Goal: Task Accomplishment & Management: Use online tool/utility

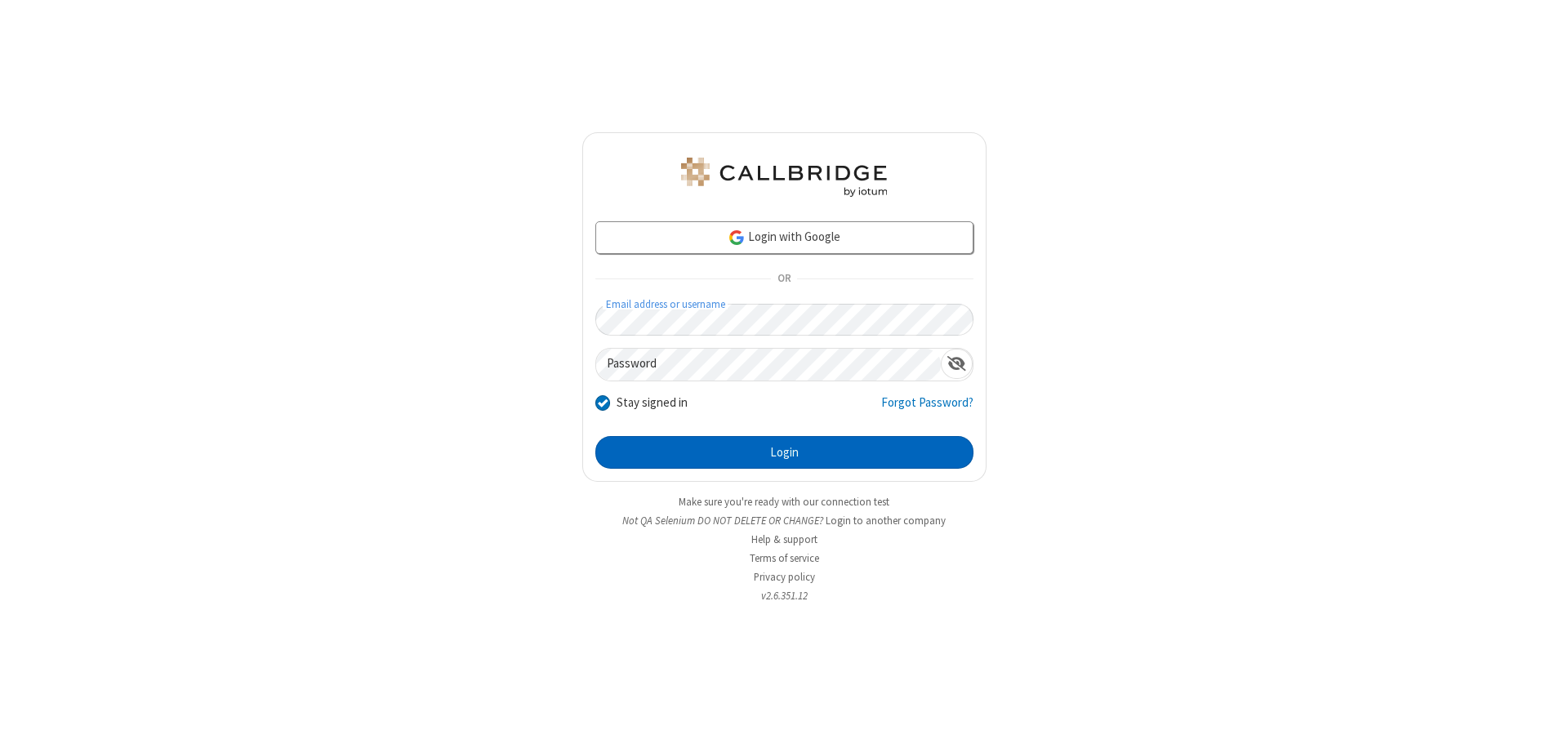
click at [784, 452] on button "Login" at bounding box center [784, 452] width 379 height 33
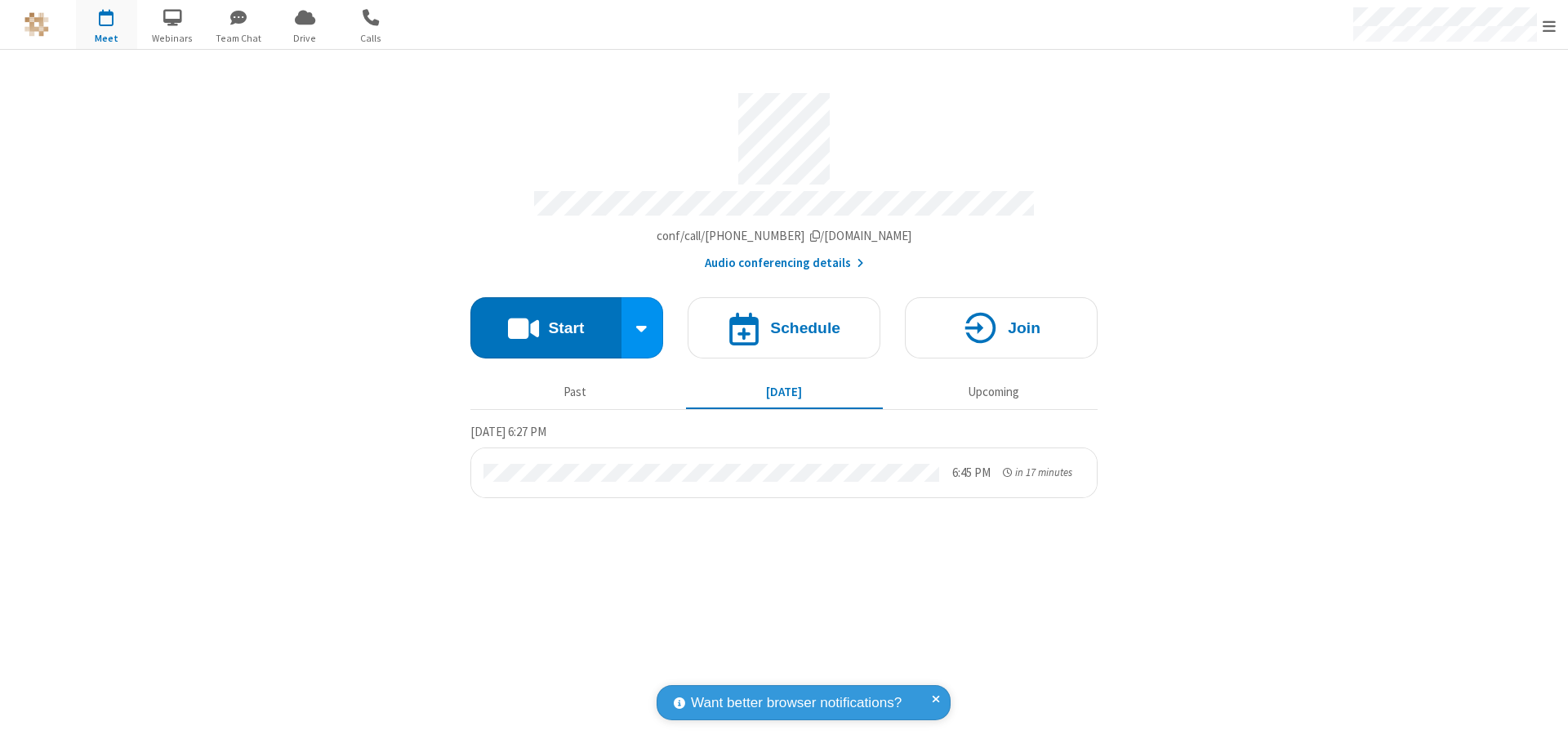
click at [1550, 25] on span "Open menu" at bounding box center [1549, 25] width 13 height 17
click at [305, 38] on span "Drive" at bounding box center [305, 38] width 61 height 15
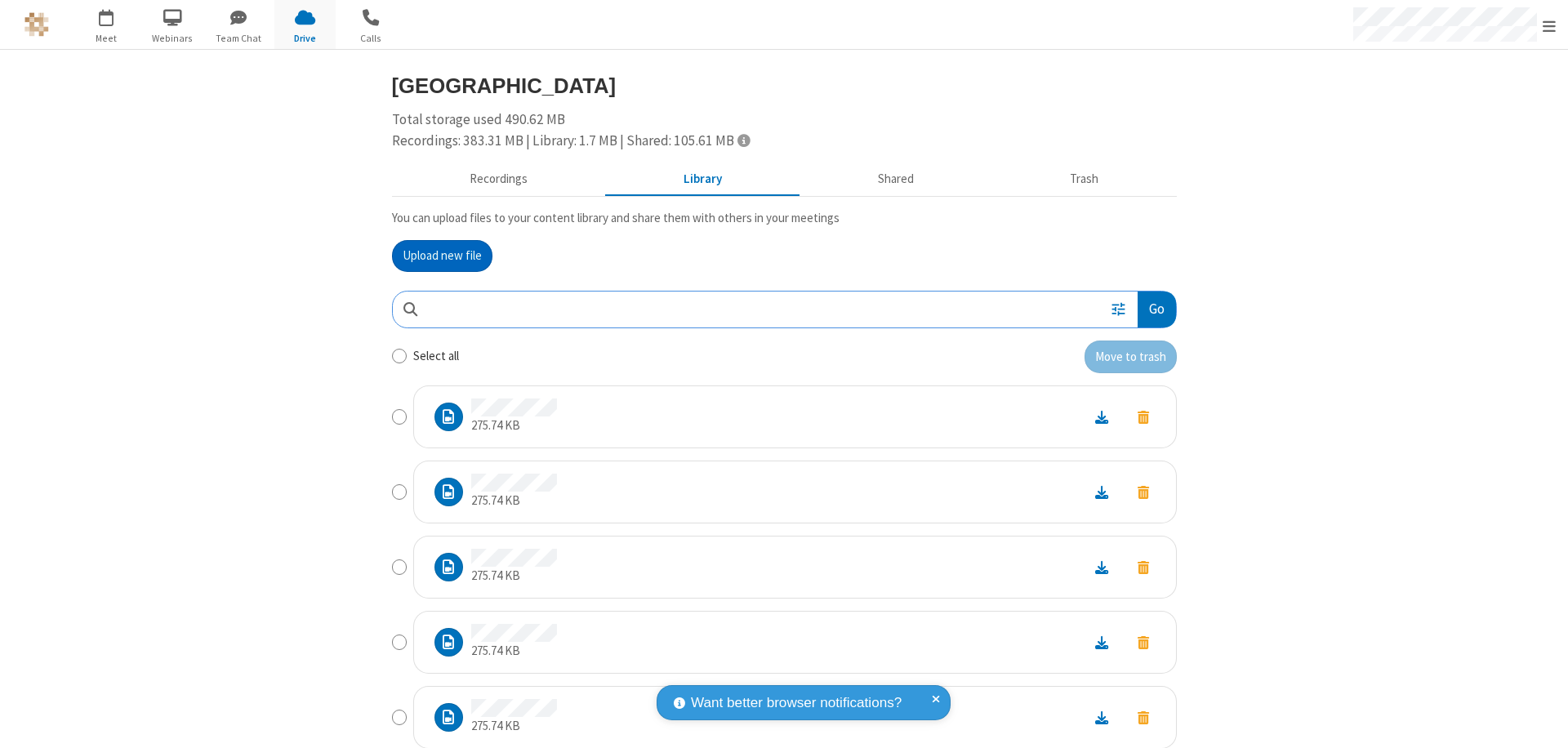
click at [1150, 308] on button "Go" at bounding box center [1156, 310] width 38 height 37
click at [442, 256] on button "Upload new file" at bounding box center [442, 257] width 100 height 33
